Goal: Find contact information: Obtain details needed to contact an individual or organization

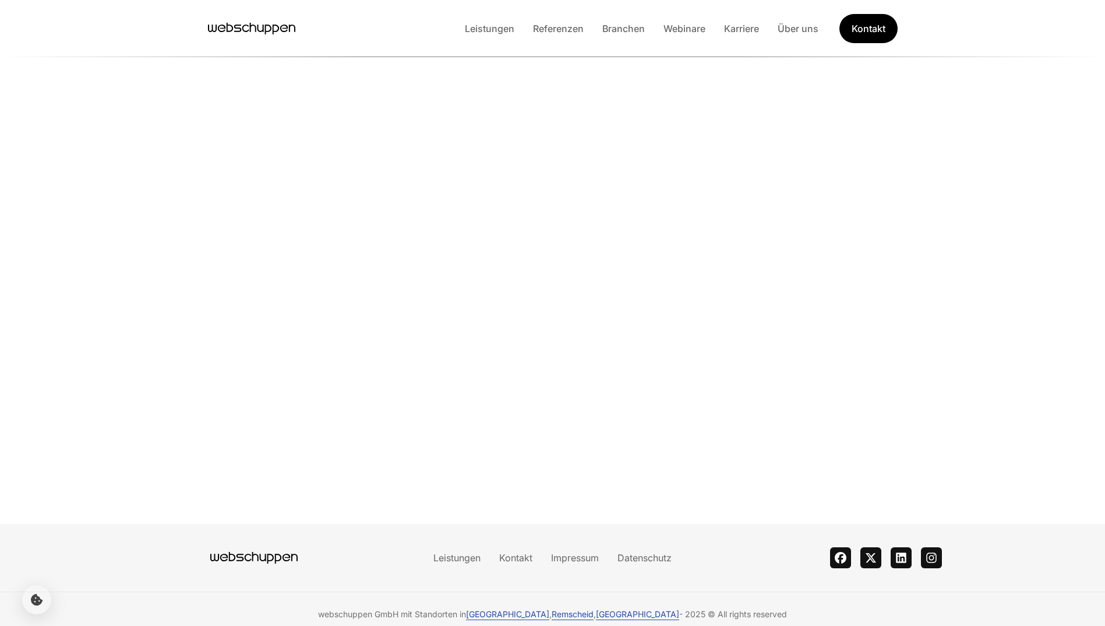
scroll to position [184, 0]
click at [563, 555] on link "Impressum" at bounding box center [575, 558] width 66 height 12
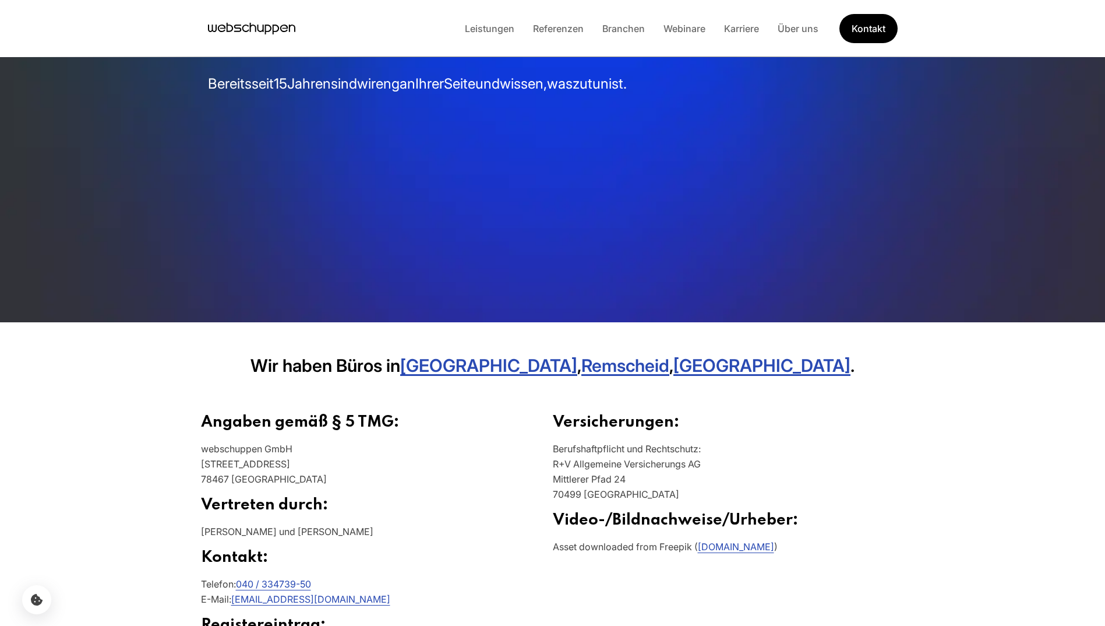
scroll to position [233, 0]
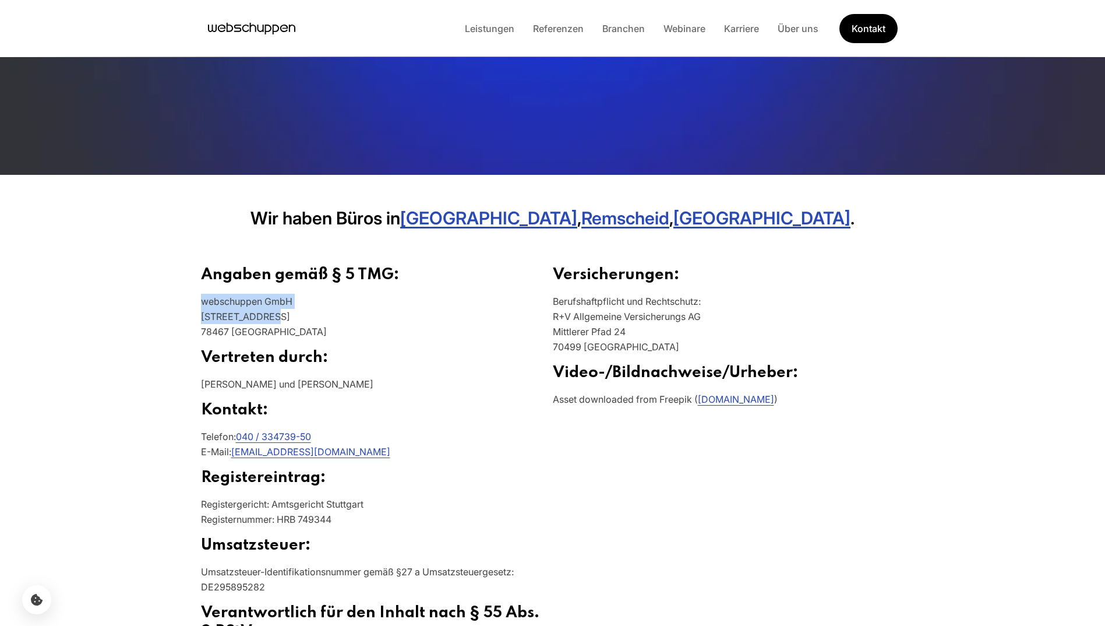
drag, startPoint x: 186, startPoint y: 297, endPoint x: 314, endPoint y: 309, distance: 128.1
click at [314, 309] on main "Impressum Bereits seit 15 Jahren sind wir eng an Ihrer Seite und wissen, was zu…" at bounding box center [552, 257] width 1105 height 981
copy p "webschuppen GmbH [STREET_ADDRESS]"
click at [300, 282] on h2 "Angaben gemäß § 5 TMG:" at bounding box center [377, 280] width 352 height 28
drag, startPoint x: 297, startPoint y: 301, endPoint x: 198, endPoint y: 301, distance: 98.5
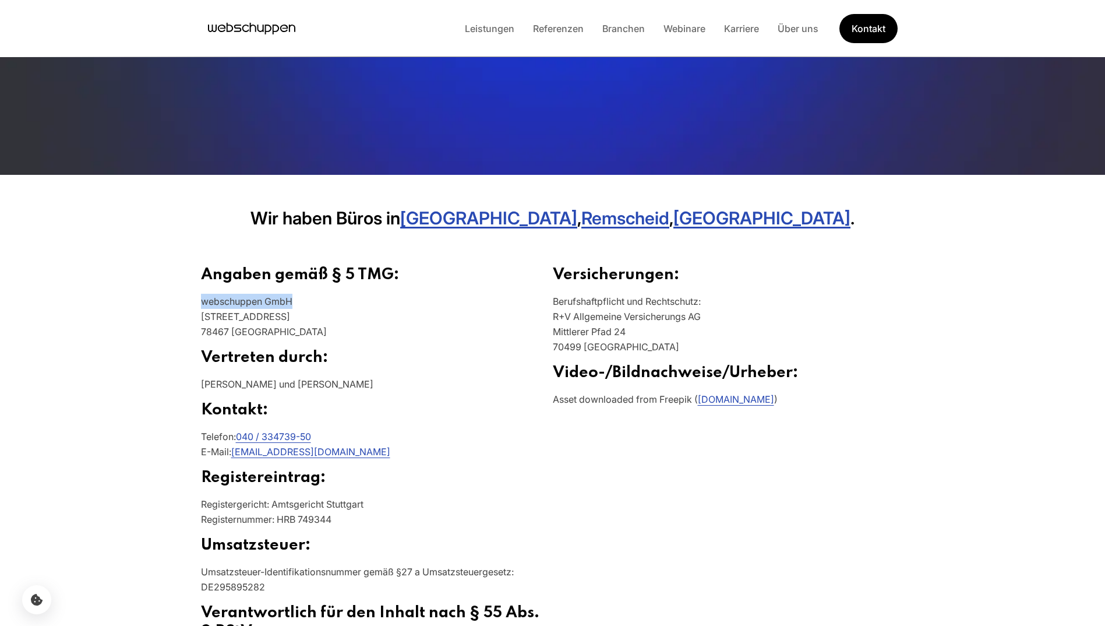
click at [198, 301] on section "Angaben gemäß § 5 TMG: webschuppen GmbH [STREET_ADDRESS] Vertreten durch: [PERS…" at bounding box center [553, 493] width 746 height 510
copy p "webschuppen GmbH"
click at [146, 309] on main "Impressum Bereits seit 15 Jahren sind wir eng an Ihrer Seite und wissen, was zu…" at bounding box center [552, 257] width 1105 height 981
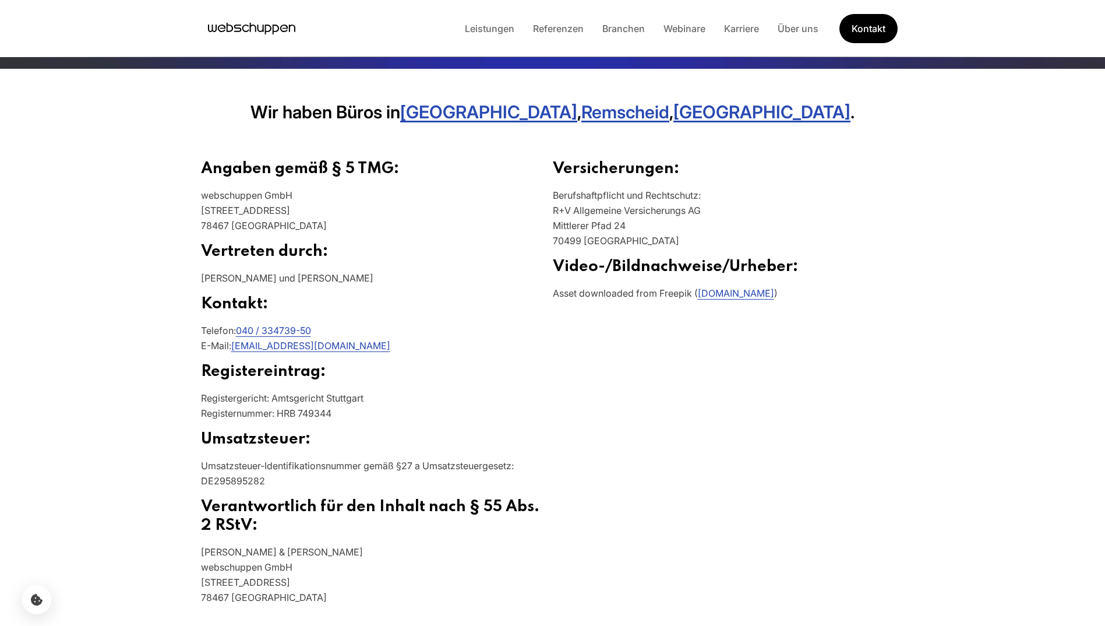
scroll to position [350, 0]
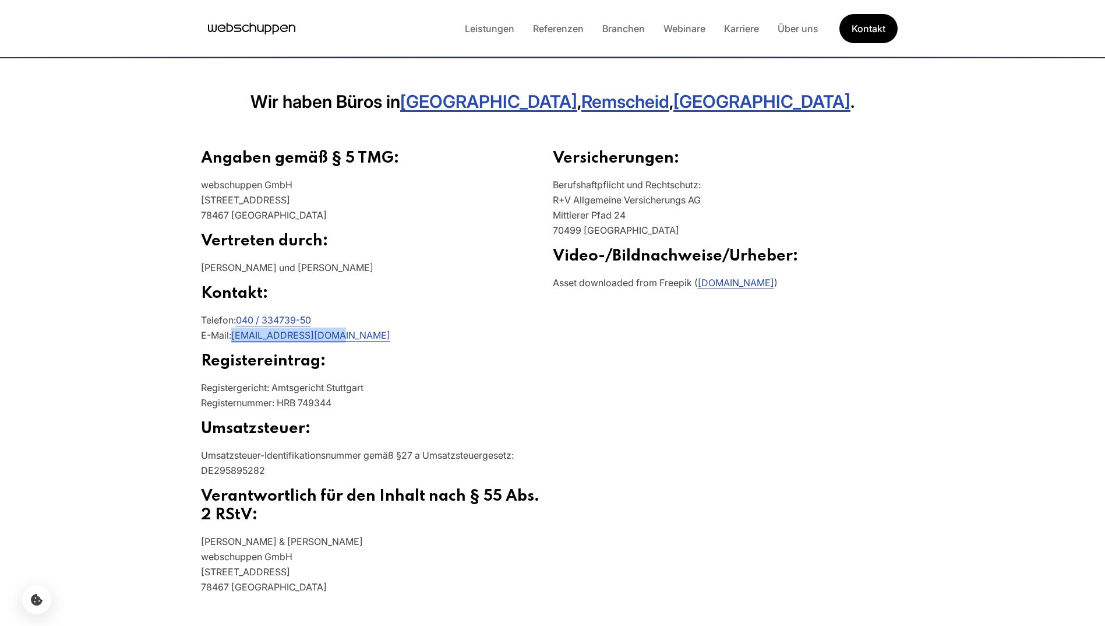
drag, startPoint x: 358, startPoint y: 339, endPoint x: 233, endPoint y: 338, distance: 125.3
click at [233, 338] on p "Telefon: 040 / 334739-50 E-Mail: [EMAIL_ADDRESS][DOMAIN_NAME]" at bounding box center [377, 332] width 352 height 40
copy link "[EMAIL_ADDRESS][DOMAIN_NAME]"
click at [31, 259] on main "Impressum Bereits seit 15 Jahren sind wir eng an Ihrer Seite und wissen, was zu…" at bounding box center [552, 140] width 1105 height 981
